Goal: Task Accomplishment & Management: Use online tool/utility

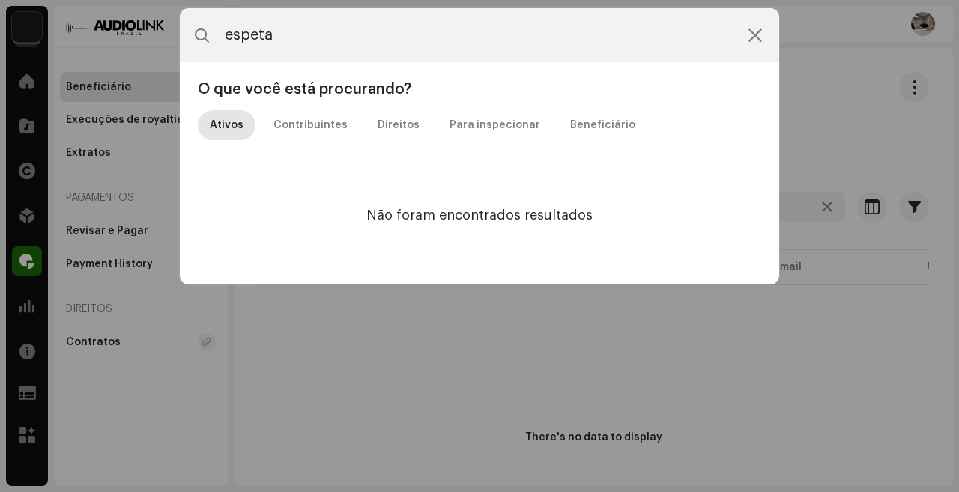
type input "espetac"
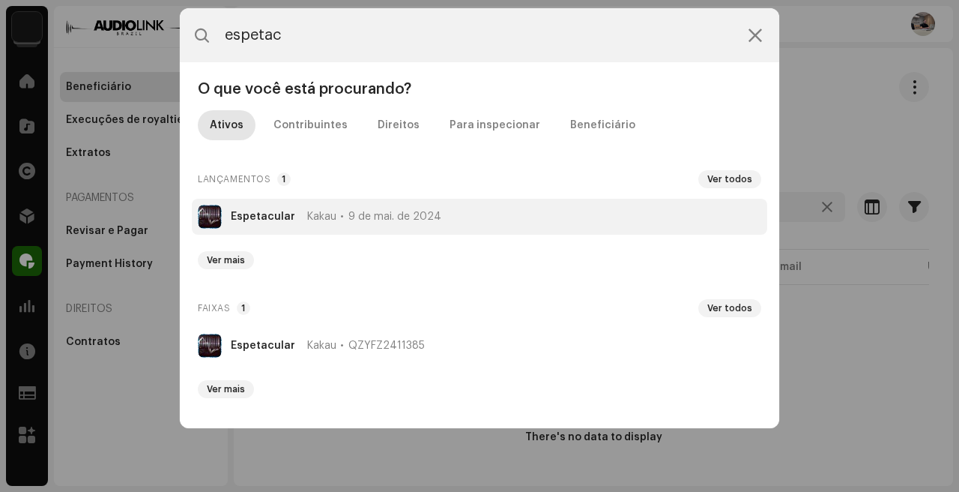
click at [541, 220] on li "Espetacular Kakau [DATE]" at bounding box center [480, 217] width 576 height 36
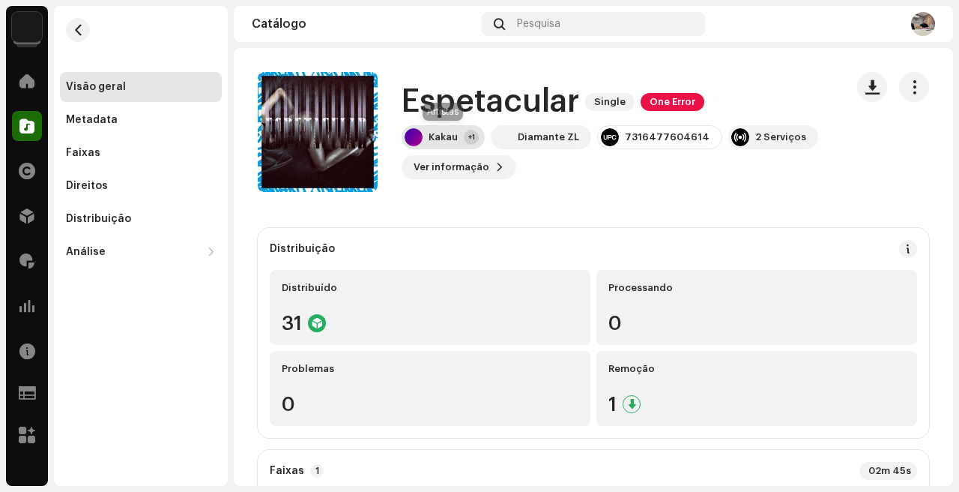
click at [453, 140] on div "Kakau" at bounding box center [443, 137] width 29 height 12
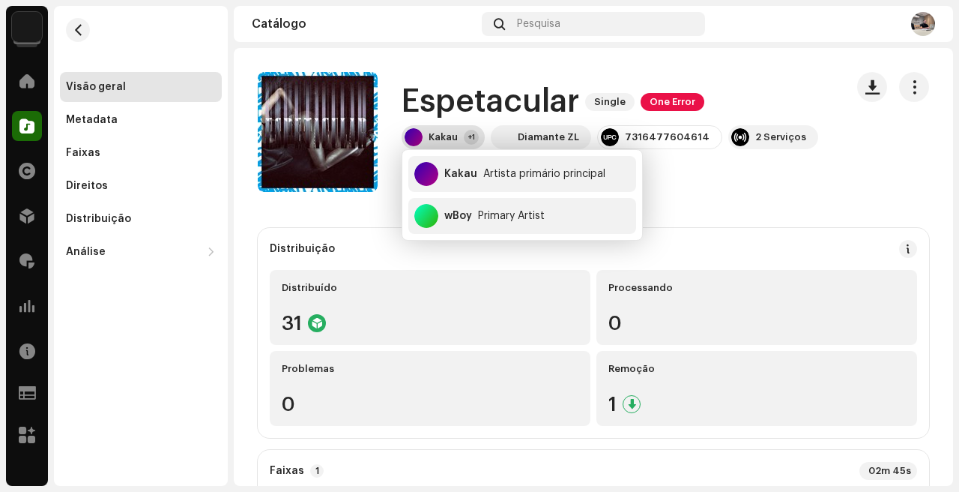
click at [453, 140] on div "Kakau" at bounding box center [443, 137] width 29 height 12
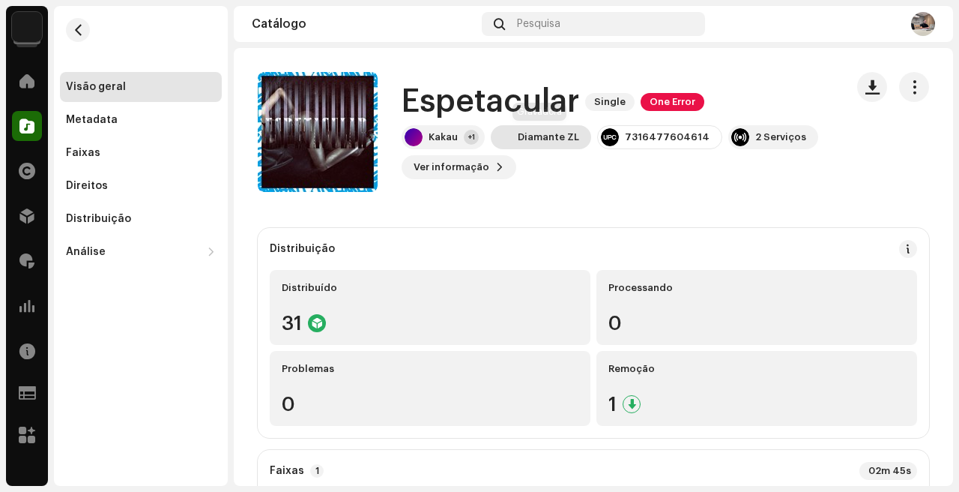
click at [554, 132] on div "Diamante ZL" at bounding box center [548, 137] width 61 height 12
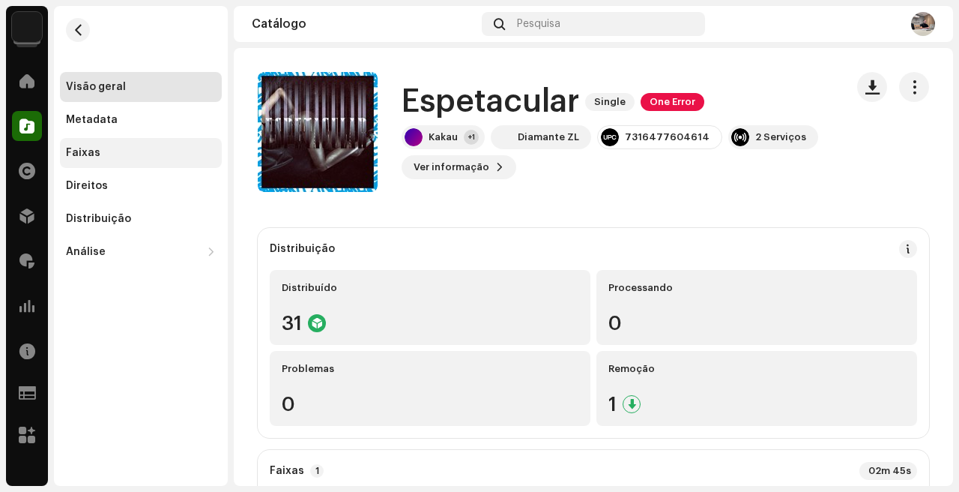
click at [101, 157] on div "Faixas" at bounding box center [141, 153] width 150 height 12
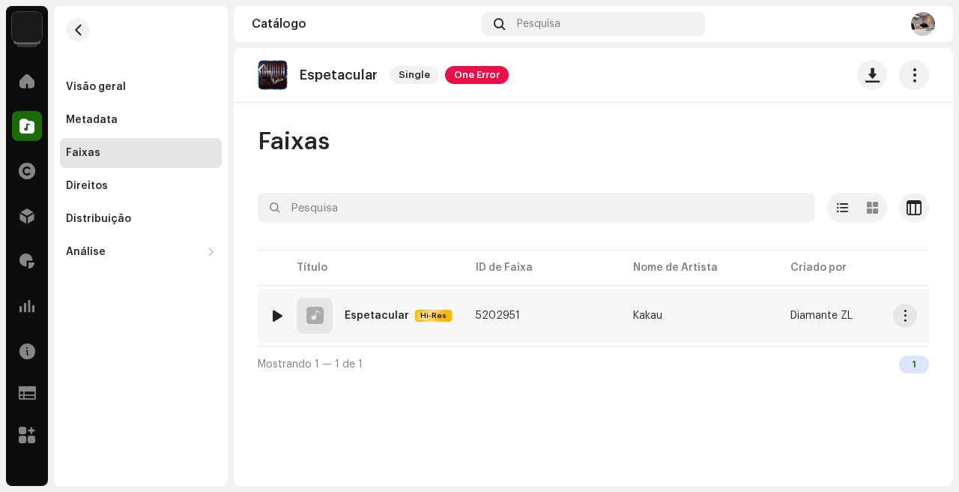
click at [415, 318] on div "Hi-Res" at bounding box center [433, 315] width 37 height 12
click at [908, 76] on span "button" at bounding box center [915, 75] width 14 height 12
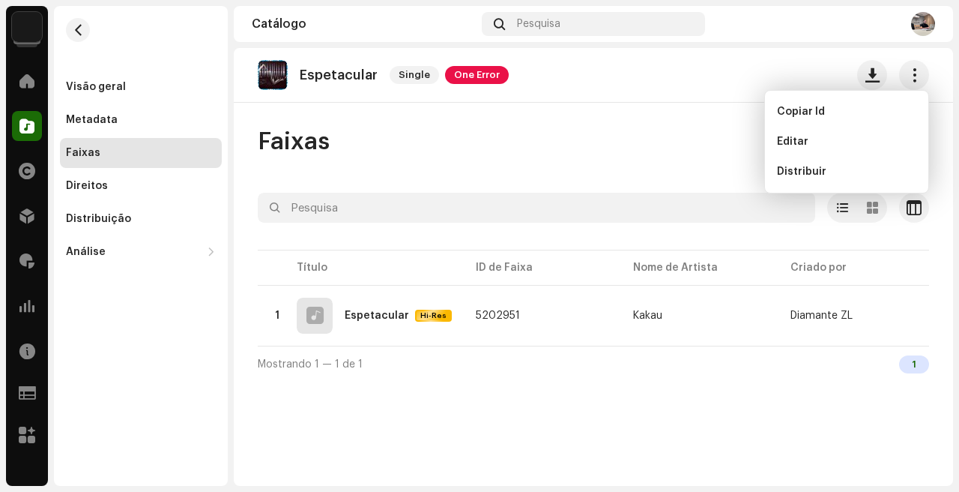
click at [665, 163] on div "Faixas Selecionado 0 Opções Filtros Status de distribuição Em progresso Não ini…" at bounding box center [593, 254] width 719 height 255
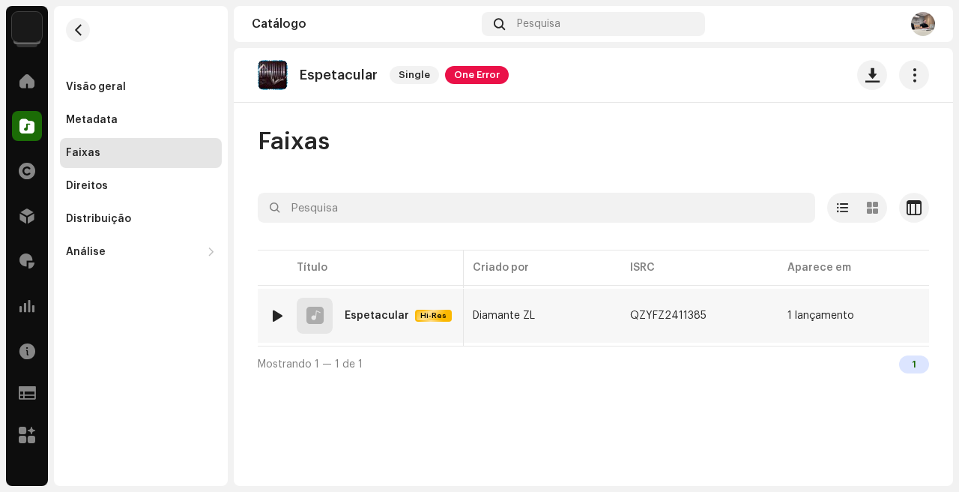
scroll to position [0, 627]
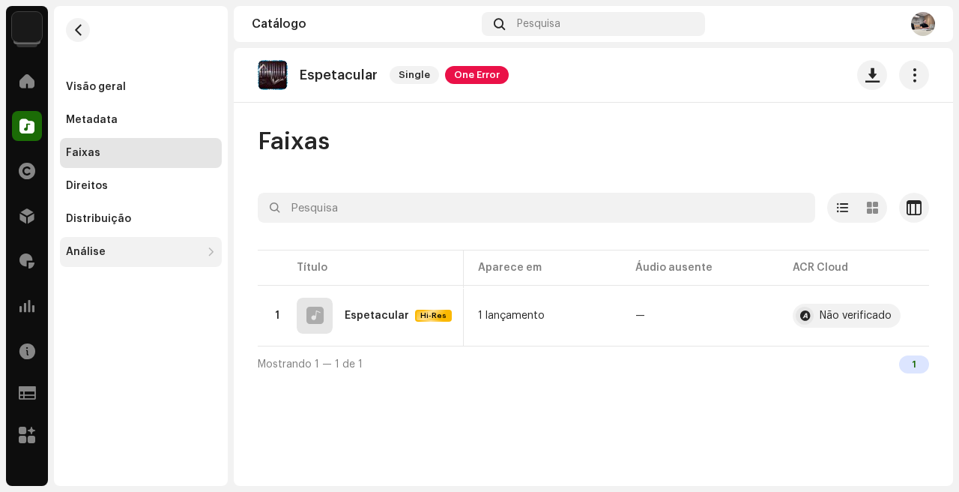
click at [118, 239] on div "Análise" at bounding box center [141, 252] width 162 height 30
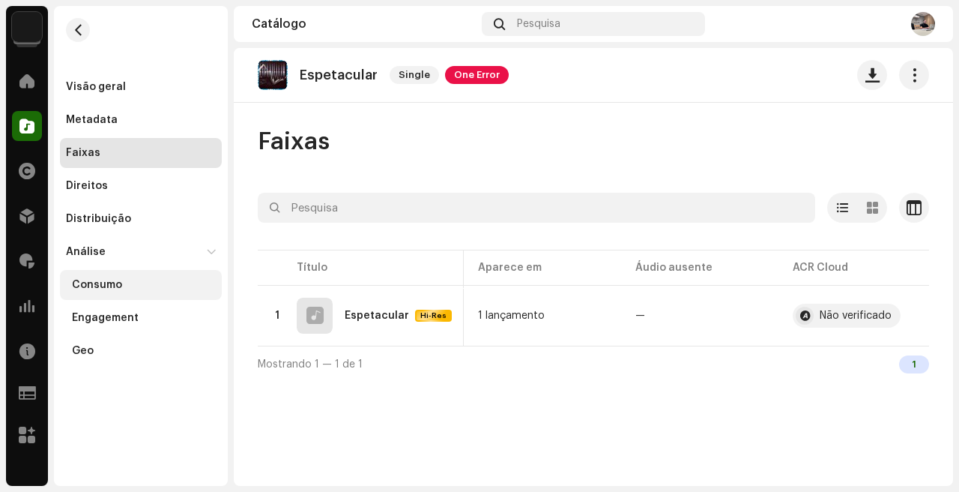
click at [129, 273] on div "Consumo" at bounding box center [141, 285] width 162 height 30
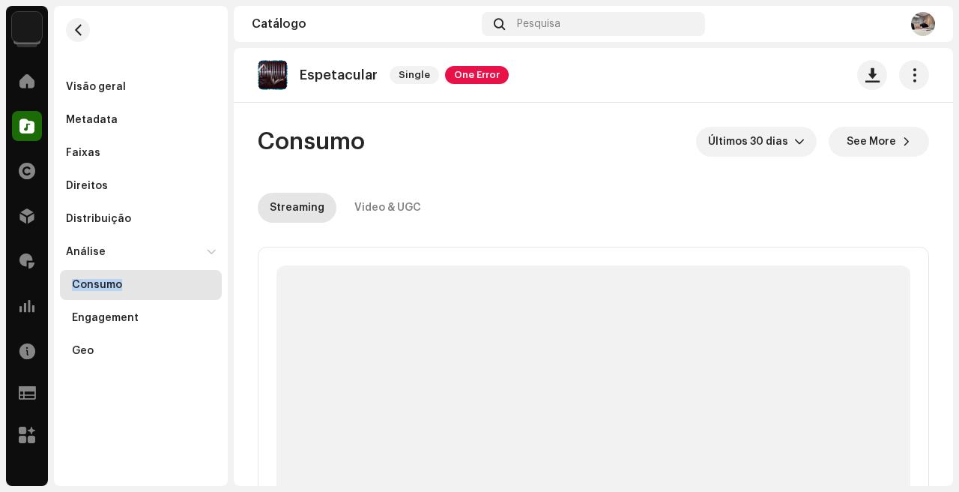
click at [129, 273] on div "Consumo" at bounding box center [141, 285] width 162 height 30
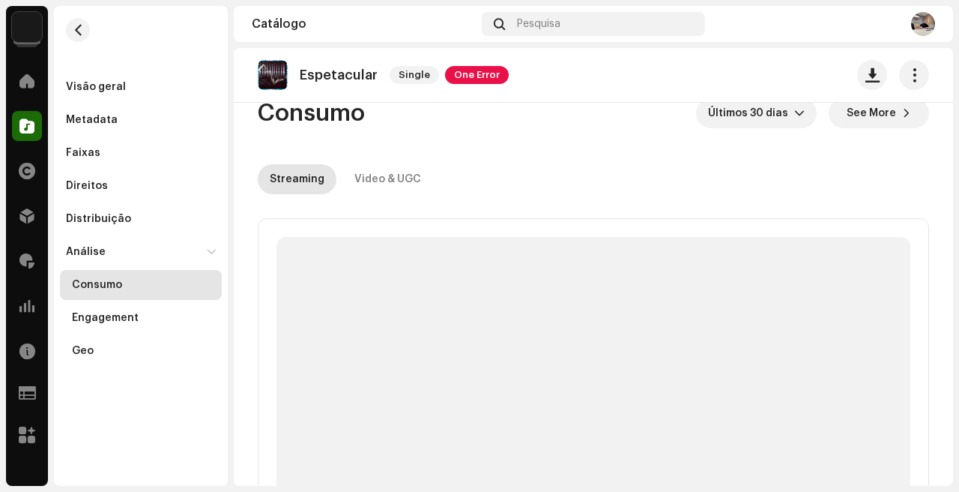
scroll to position [30, 0]
click at [747, 120] on span "Últimos 30 dias" at bounding box center [751, 112] width 86 height 30
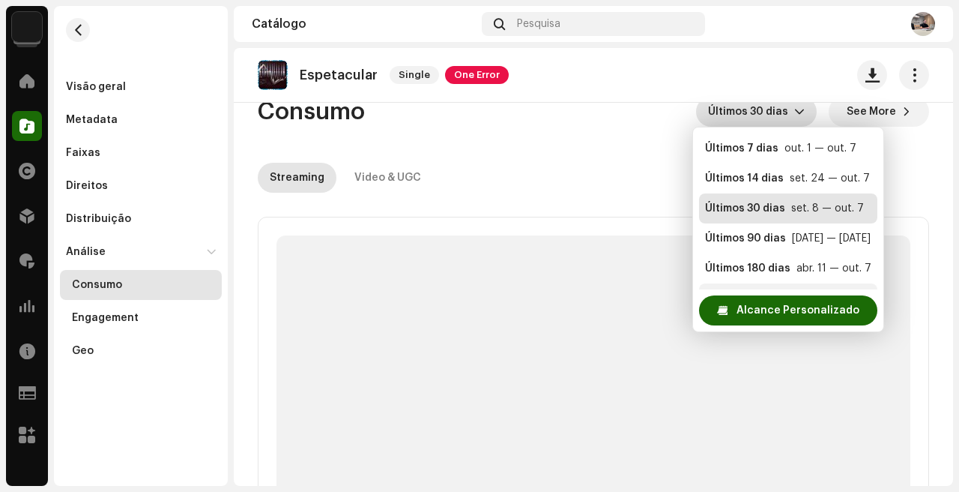
scroll to position [24, 0]
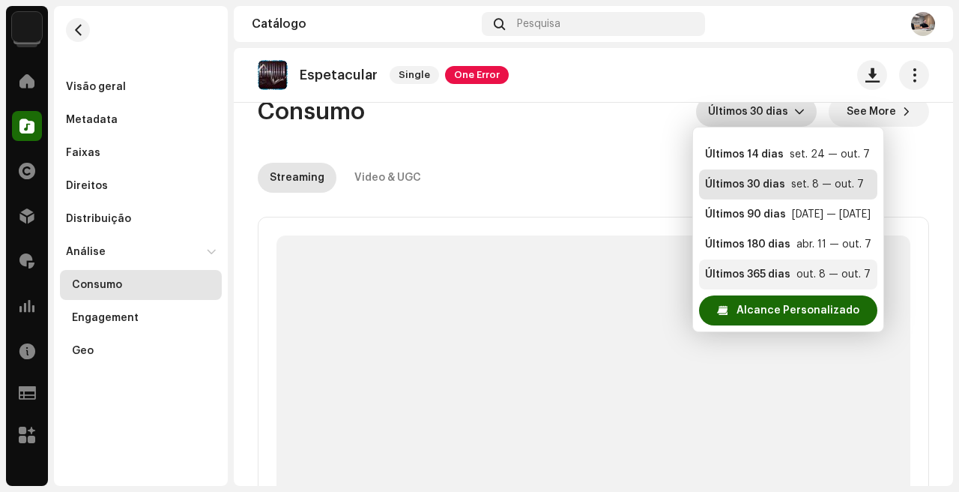
click at [777, 267] on div "Últimos 365 dias" at bounding box center [747, 274] width 85 height 15
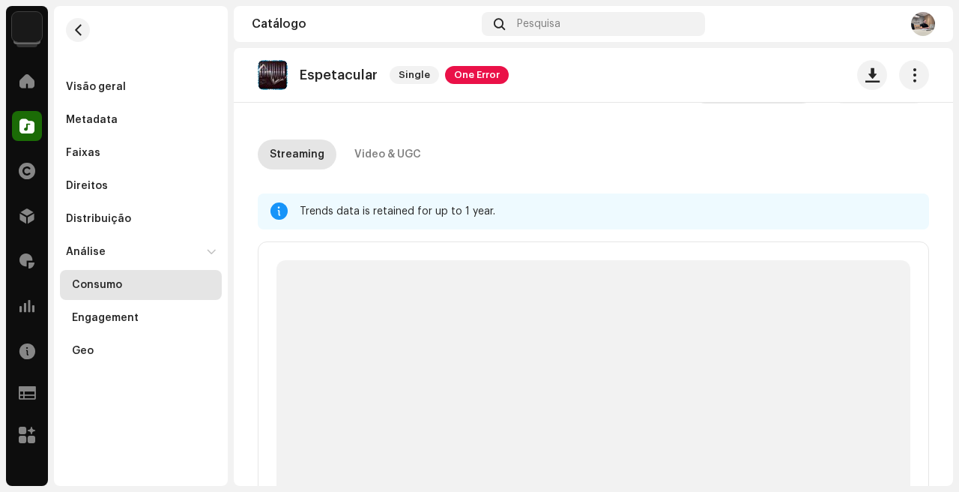
scroll to position [6, 0]
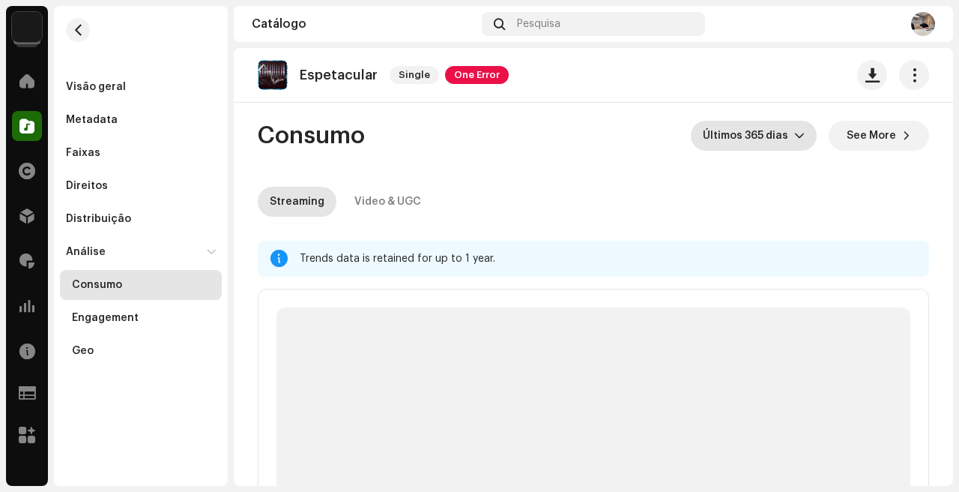
click at [29, 13] on img at bounding box center [27, 27] width 30 height 30
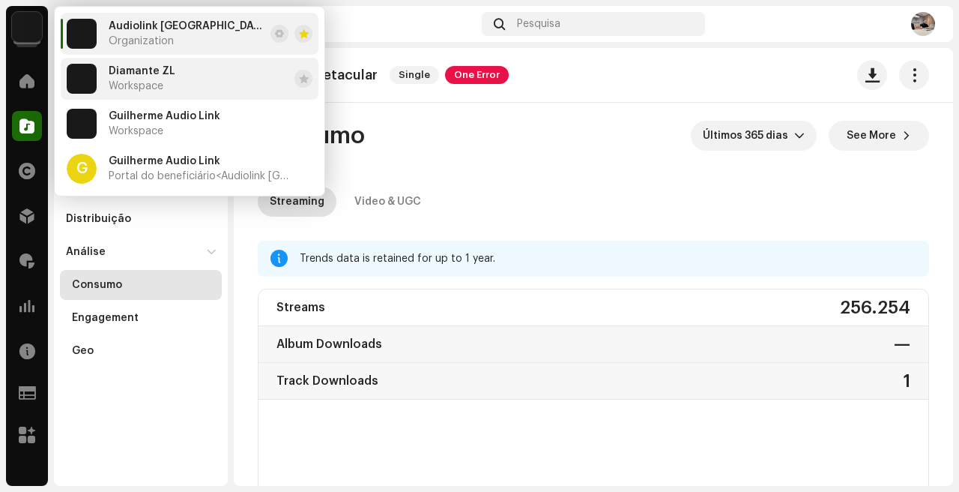
click at [174, 74] on li "Diamante ZL Workspace" at bounding box center [190, 79] width 258 height 42
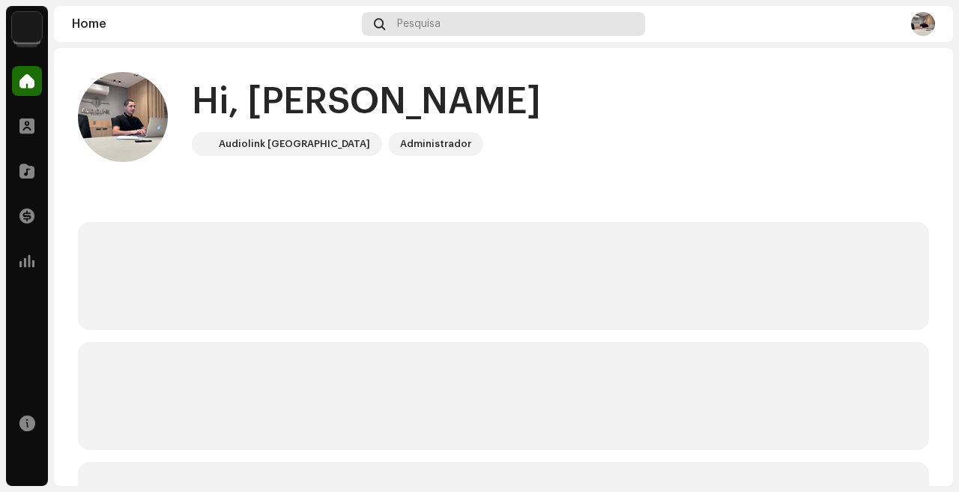
click at [505, 30] on div "Pesquisa" at bounding box center [504, 24] width 284 height 24
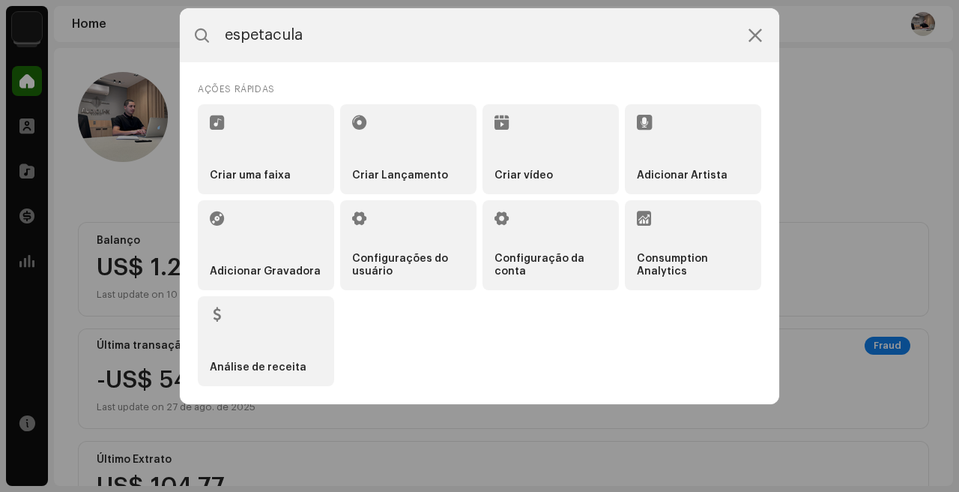
type input "espetacular"
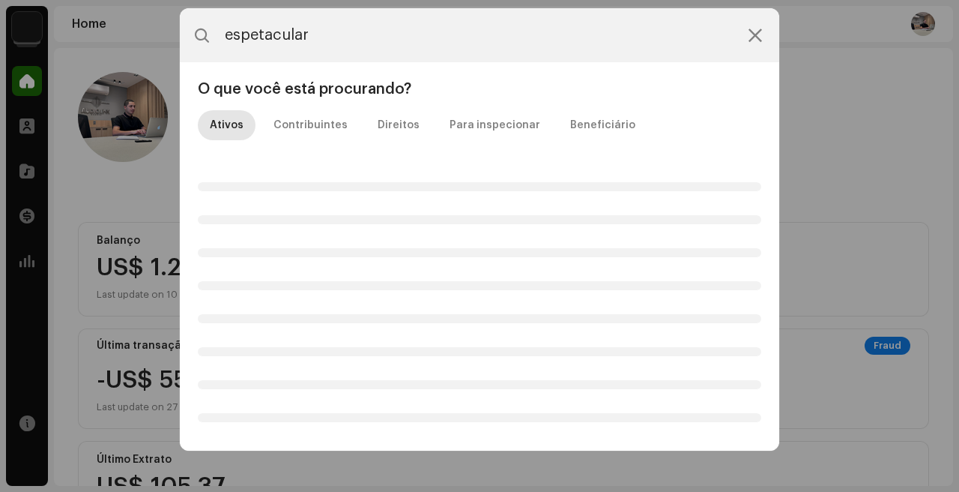
click at [130, 219] on div "espetacular O que você está procurando? Ativos Contribuintes Direitos Para insp…" at bounding box center [479, 246] width 959 height 492
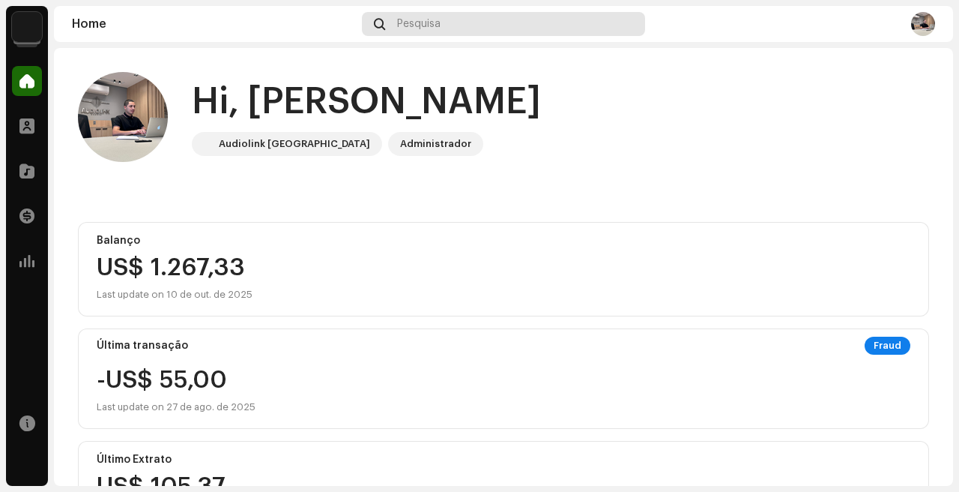
click at [441, 16] on div "Pesquisa" at bounding box center [504, 24] width 284 height 24
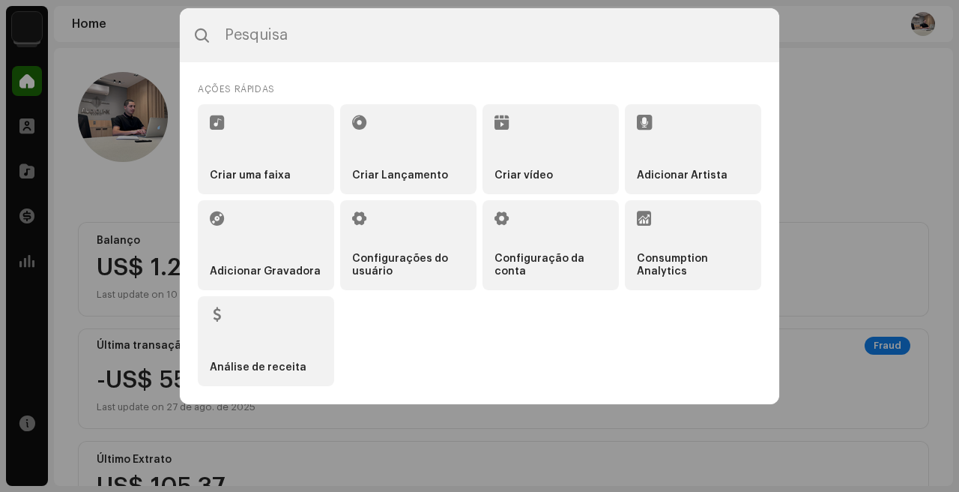
type input "r"
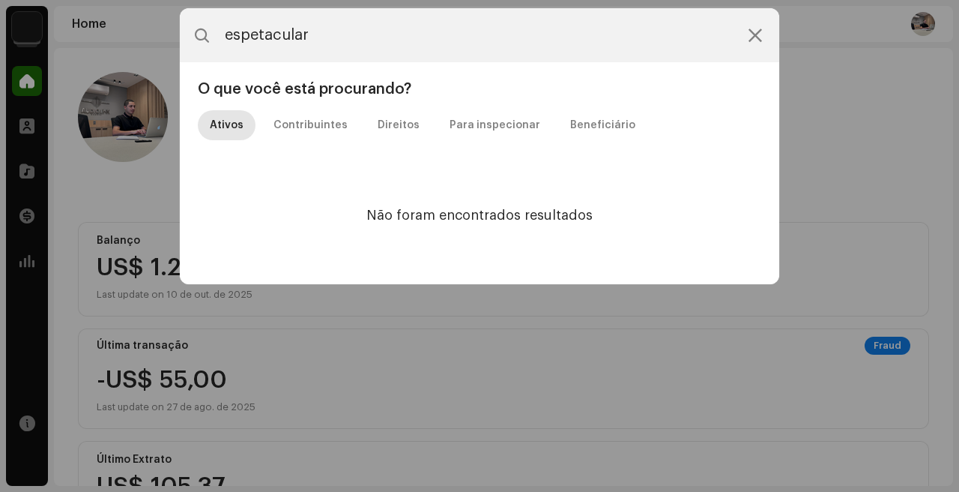
type input "espetacula"
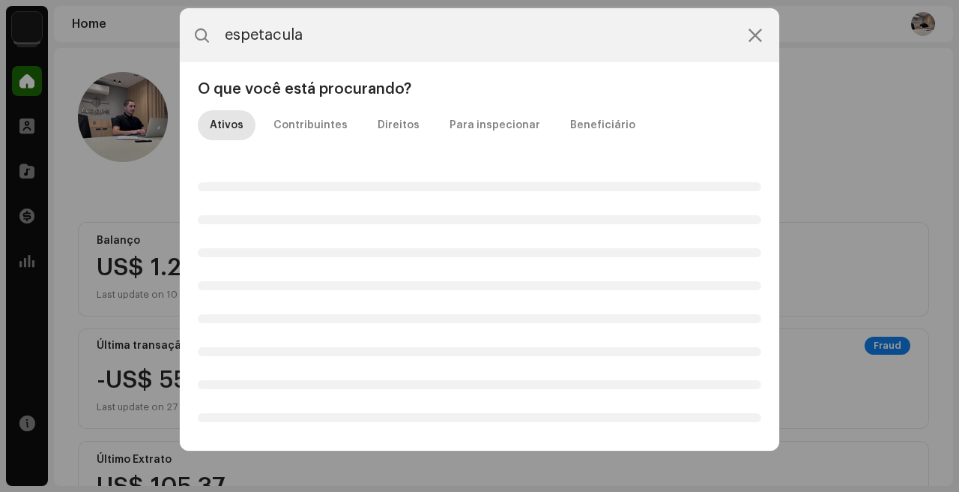
click at [97, 182] on div "espetacula O que você está procurando? Ativos Contribuintes Direitos Para inspe…" at bounding box center [479, 246] width 959 height 492
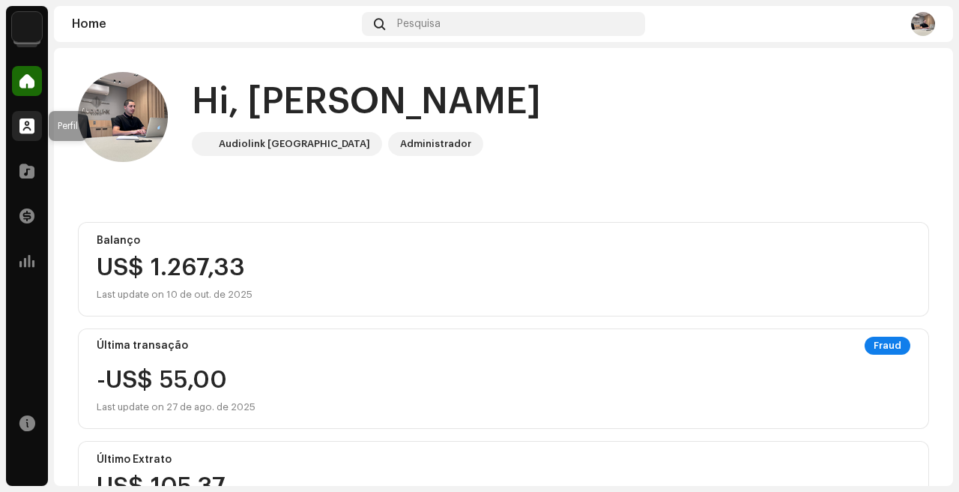
click at [13, 132] on div at bounding box center [27, 126] width 30 height 30
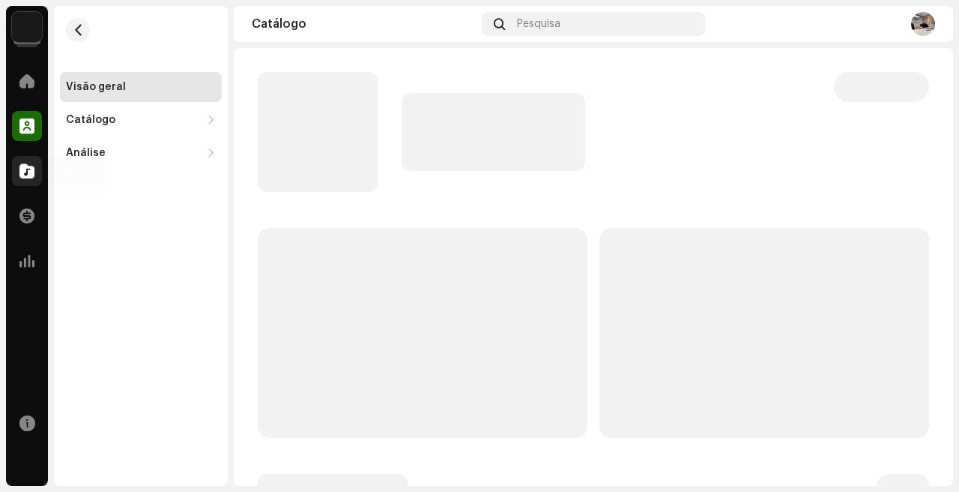
click at [28, 165] on span at bounding box center [26, 171] width 15 height 12
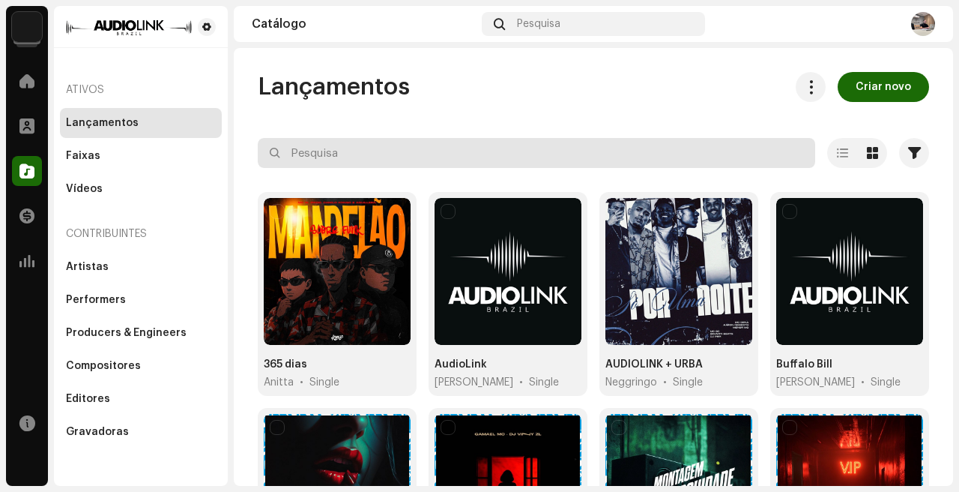
click at [414, 167] on input "text" at bounding box center [537, 153] width 558 height 30
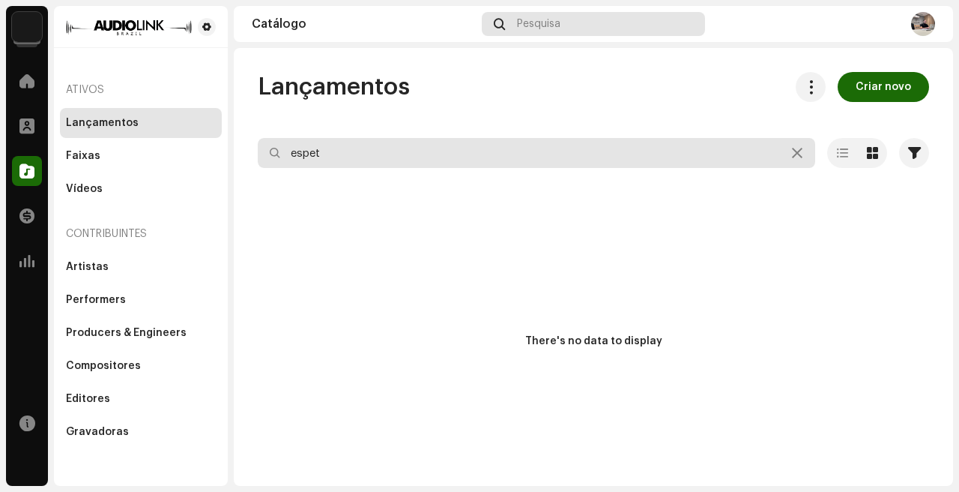
type input "espet"
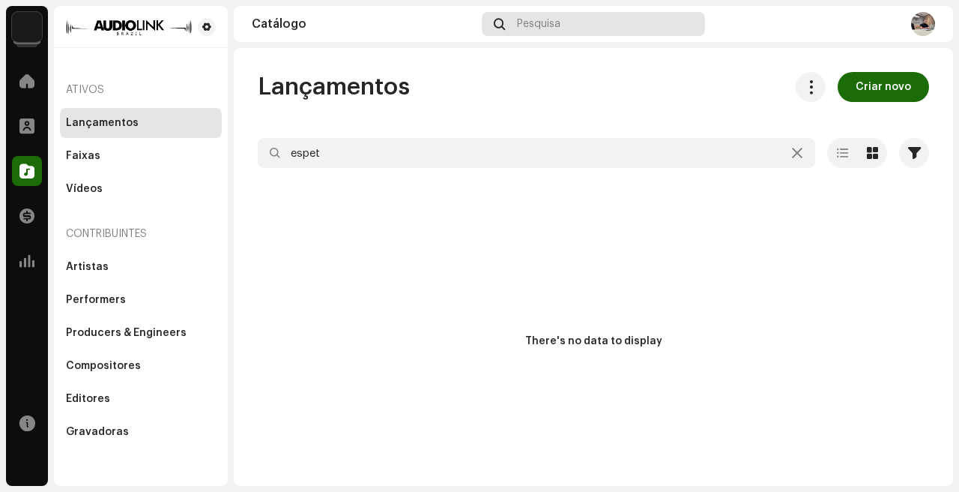
click at [550, 22] on span "Pesquisa" at bounding box center [538, 24] width 43 height 12
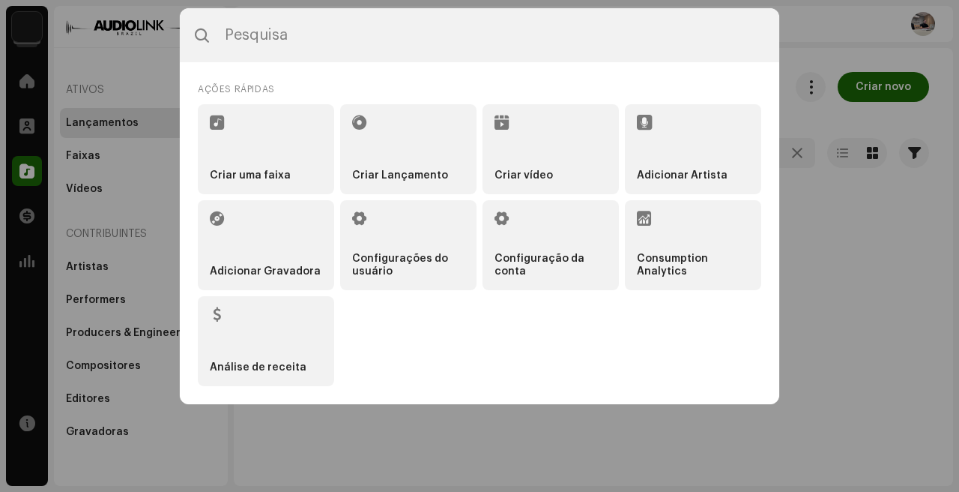
click at [922, 35] on div "Ações rápidas Criar uma faixa Criar Lançamento Criar vídeo Adicionar Artista Ad…" at bounding box center [479, 246] width 959 height 492
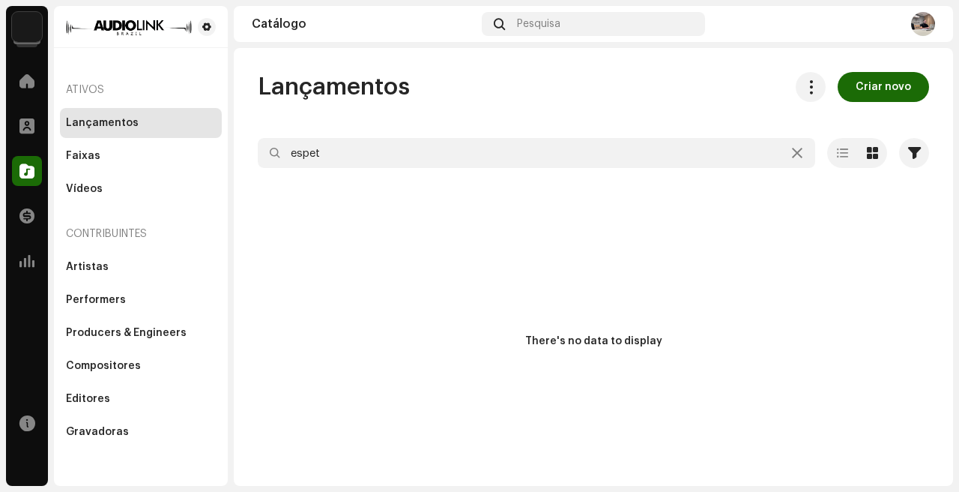
click at [922, 35] on img at bounding box center [923, 24] width 24 height 24
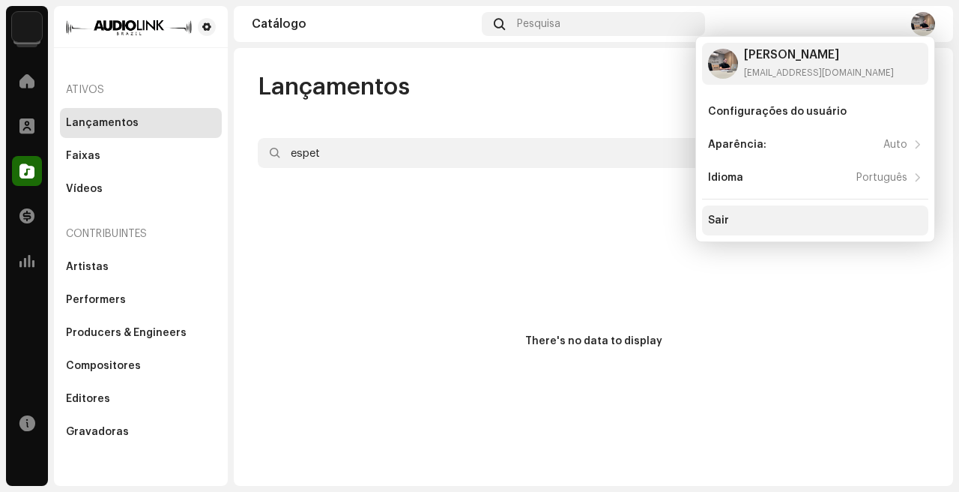
click at [799, 219] on div "Sair" at bounding box center [815, 220] width 214 height 12
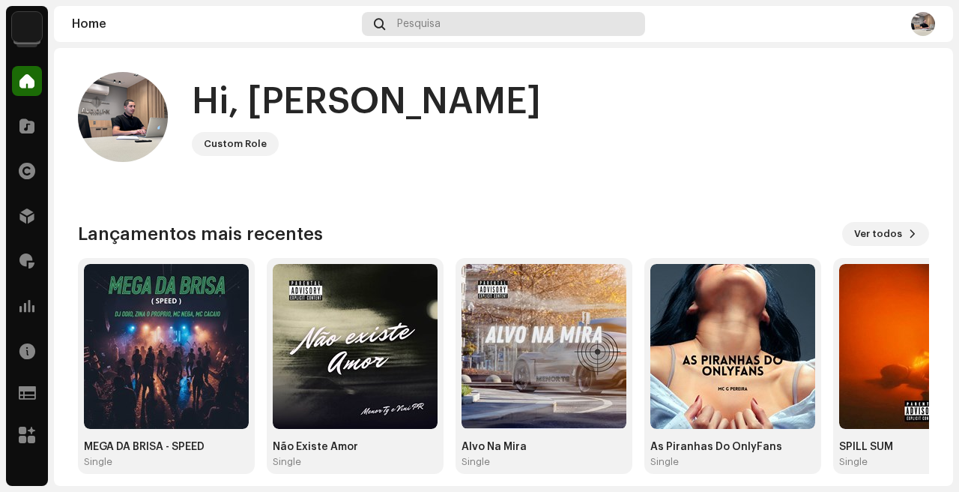
click at [474, 12] on div "Pesquisa" at bounding box center [504, 24] width 284 height 24
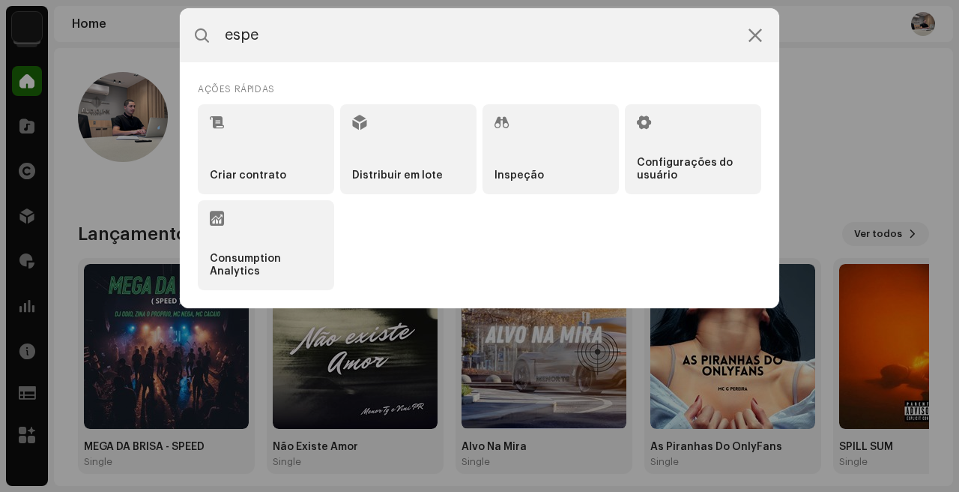
type input "espet"
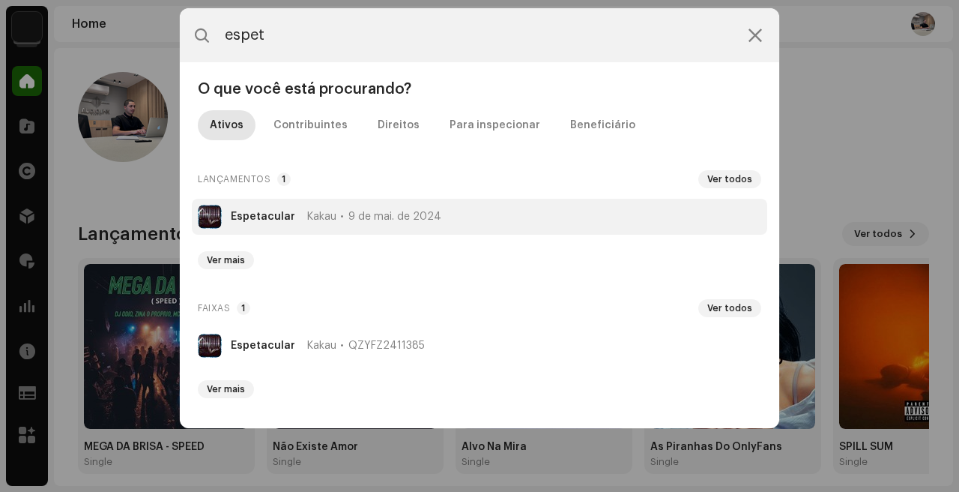
click at [336, 211] on span "Kakau" at bounding box center [321, 217] width 29 height 12
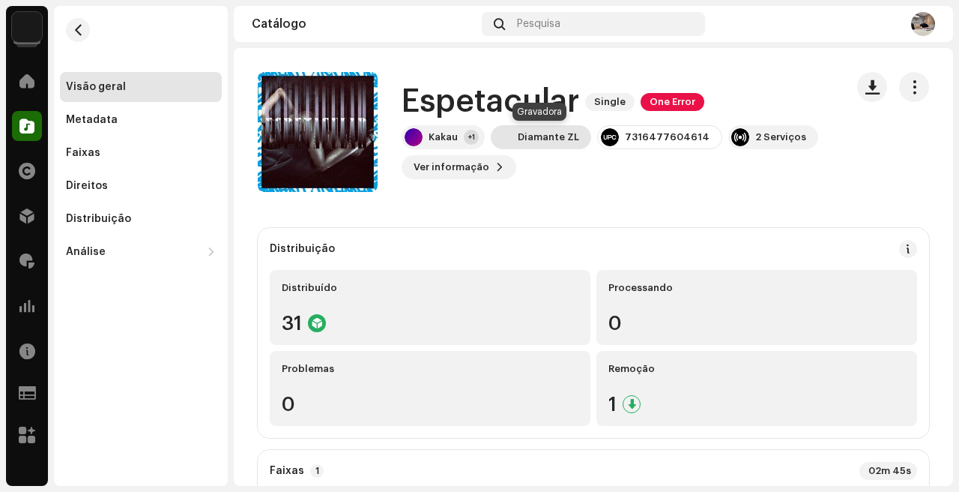
click at [543, 136] on div "Diamante ZL" at bounding box center [548, 137] width 61 height 12
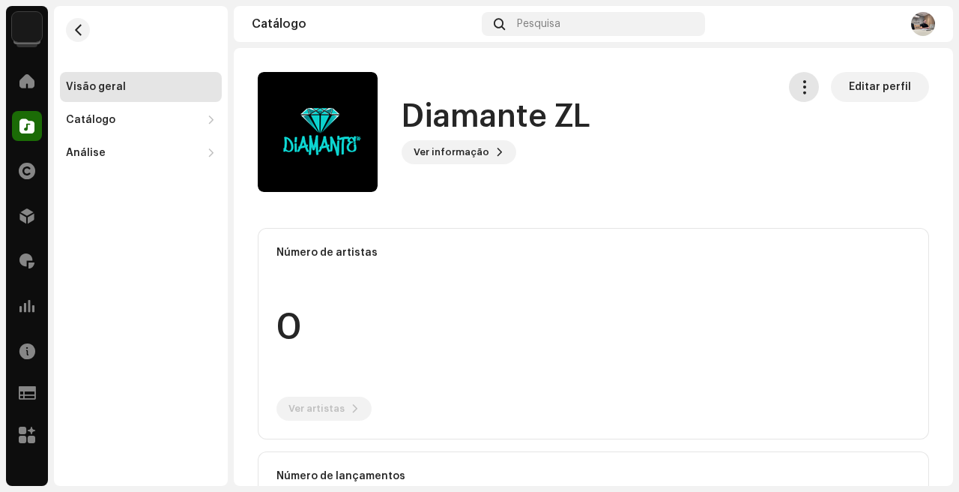
click at [806, 89] on button "button" at bounding box center [804, 87] width 30 height 30
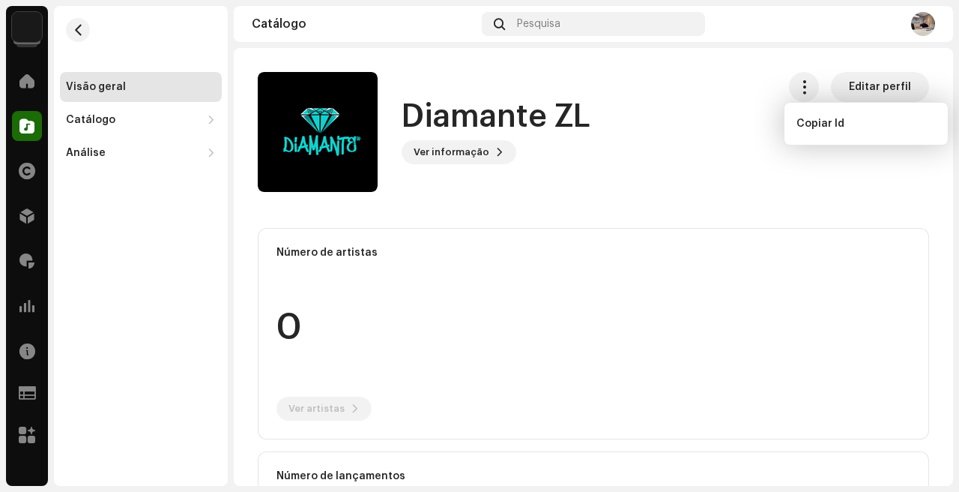
click at [677, 131] on div "Diamante ZL Ver informação Editar perfil" at bounding box center [511, 132] width 507 height 120
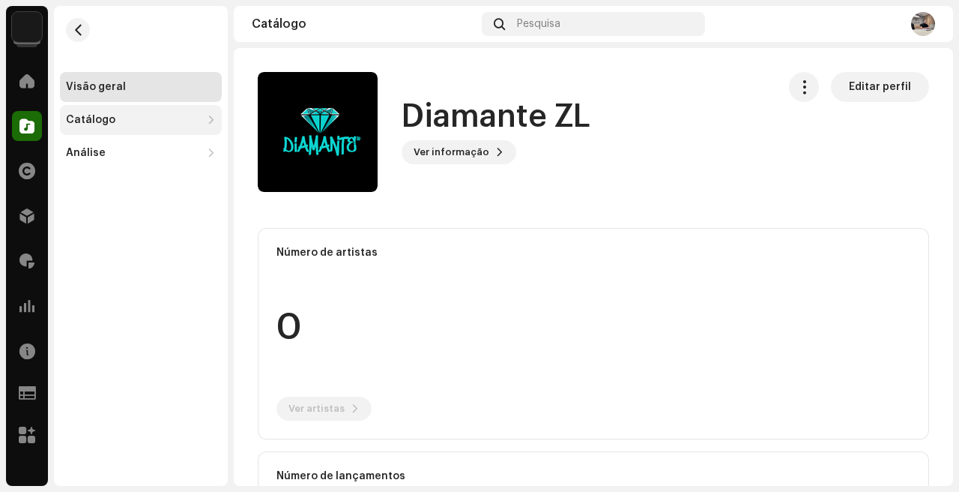
click at [134, 112] on div "Catálogo" at bounding box center [141, 120] width 162 height 30
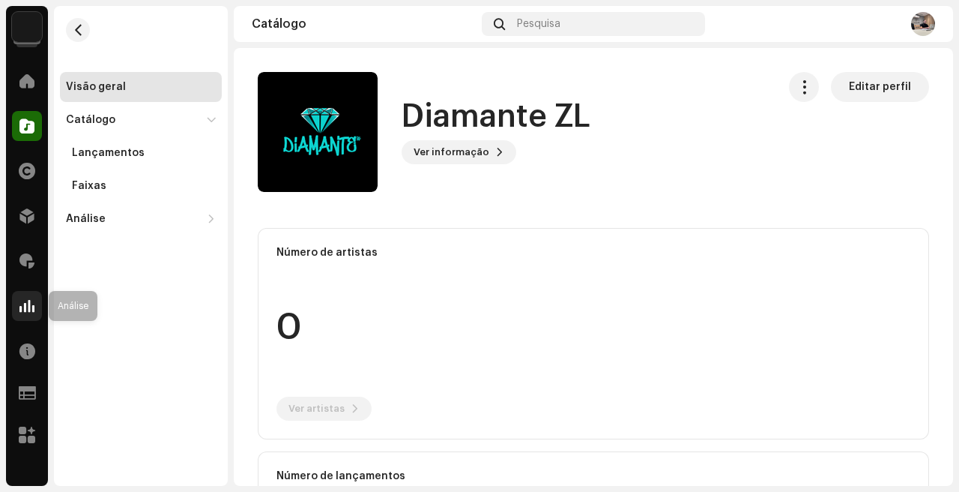
click at [27, 306] on span at bounding box center [26, 306] width 15 height 12
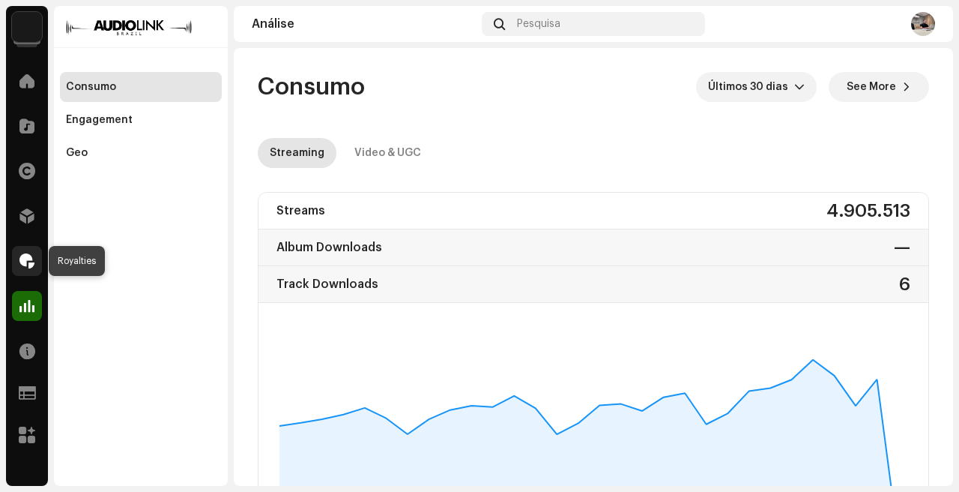
click at [28, 267] on span at bounding box center [26, 261] width 15 height 12
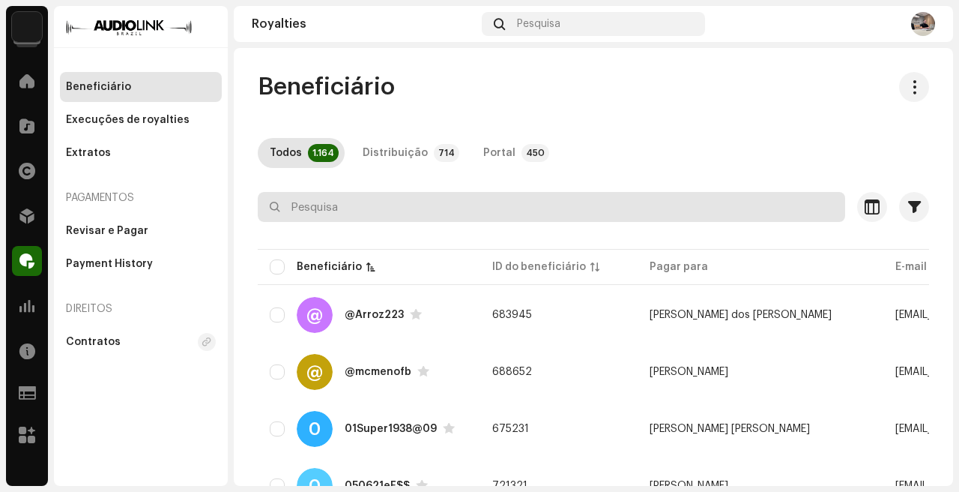
click at [387, 207] on input "text" at bounding box center [552, 207] width 588 height 30
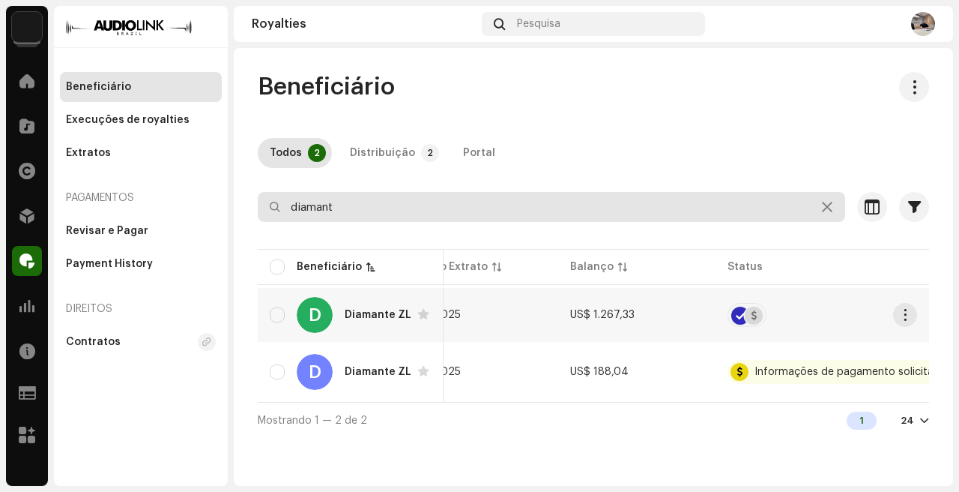
scroll to position [0, 575]
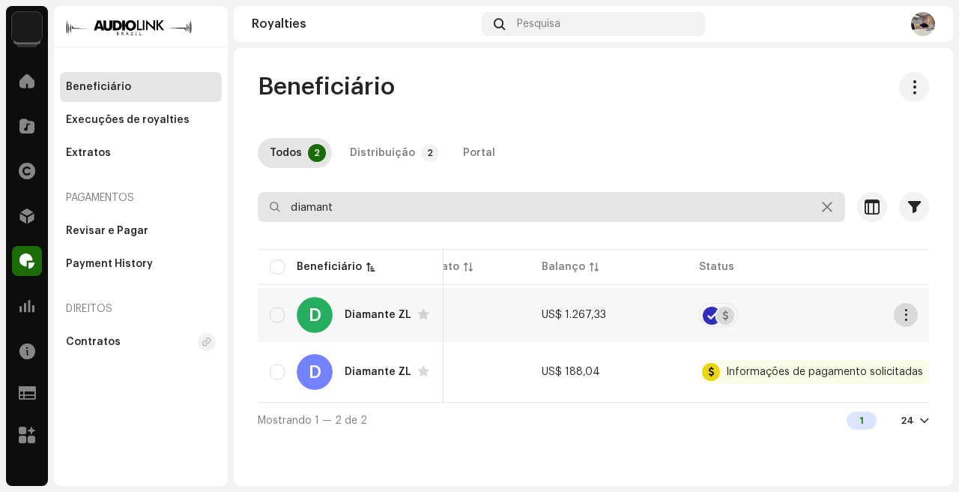
type input "diamant"
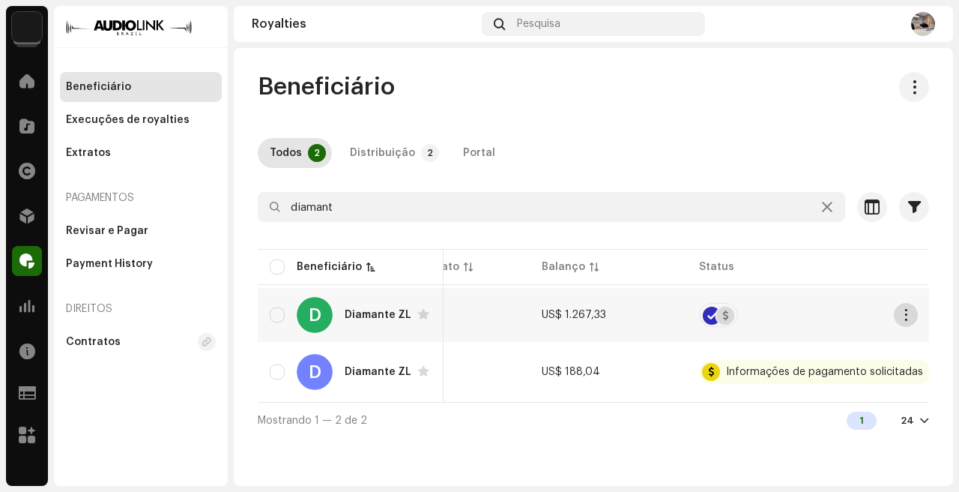
click at [901, 319] on span "button" at bounding box center [905, 315] width 11 height 12
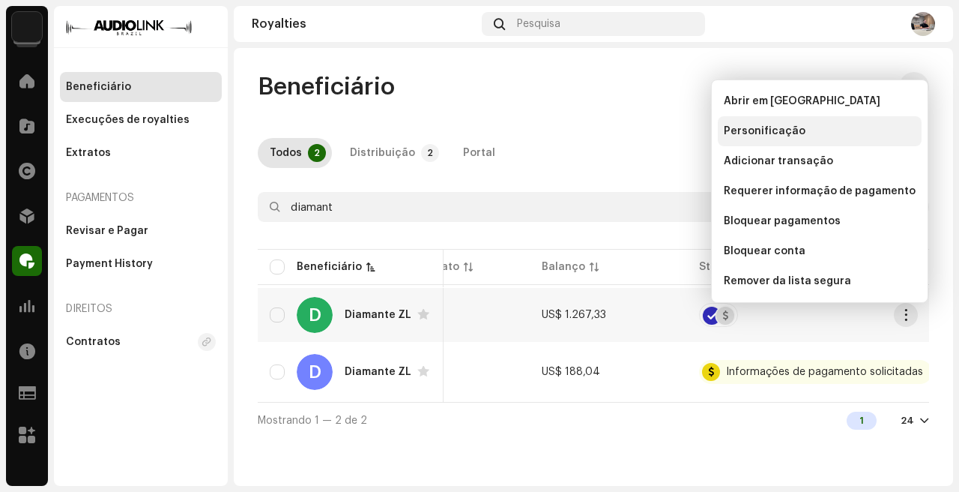
click at [806, 121] on div "Personificação" at bounding box center [820, 131] width 204 height 30
